Goal: Task Accomplishment & Management: Use online tool/utility

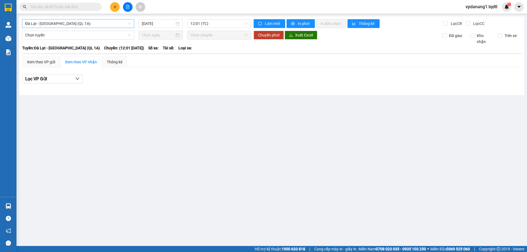
click at [70, 22] on span "Đà Lạt - [GEOGRAPHIC_DATA] (QL 1A)" at bounding box center [78, 23] width 106 height 8
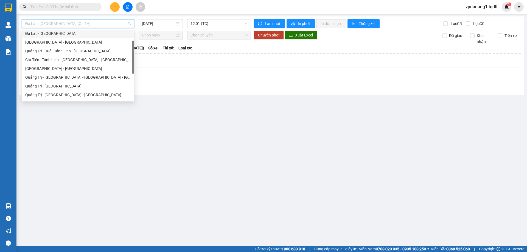
scroll to position [55, 0]
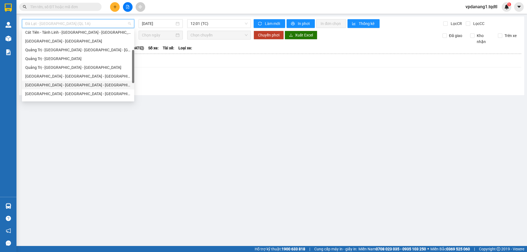
drag, startPoint x: 74, startPoint y: 85, endPoint x: 83, endPoint y: 83, distance: 9.7
click at [74, 85] on div "[GEOGRAPHIC_DATA] - [GEOGRAPHIC_DATA] - [GEOGRAPHIC_DATA]" at bounding box center [78, 85] width 106 height 6
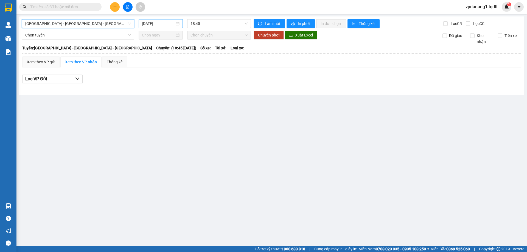
click at [156, 25] on input "[DATE]" at bounding box center [158, 24] width 33 height 6
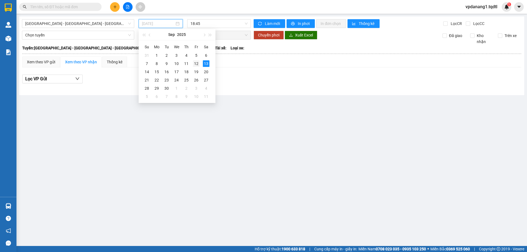
click at [197, 65] on div "12" at bounding box center [196, 63] width 7 height 7
type input "[DATE]"
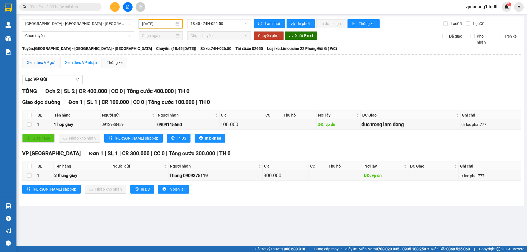
click at [42, 62] on div "Xem theo VP gửi" at bounding box center [41, 63] width 28 height 6
